Goal: Navigation & Orientation: Go to known website

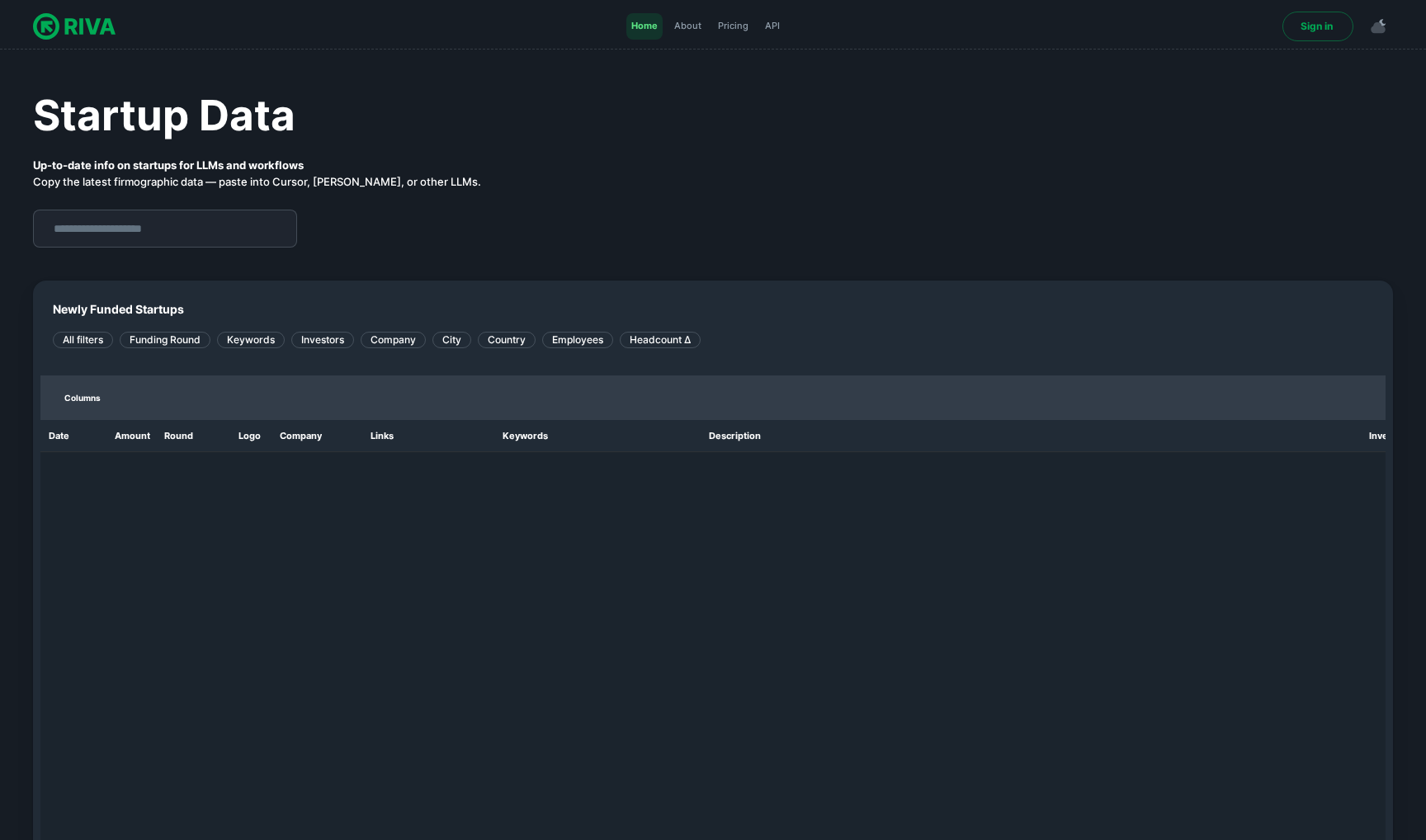
scroll to position [494, 1346]
